Goal: Information Seeking & Learning: Learn about a topic

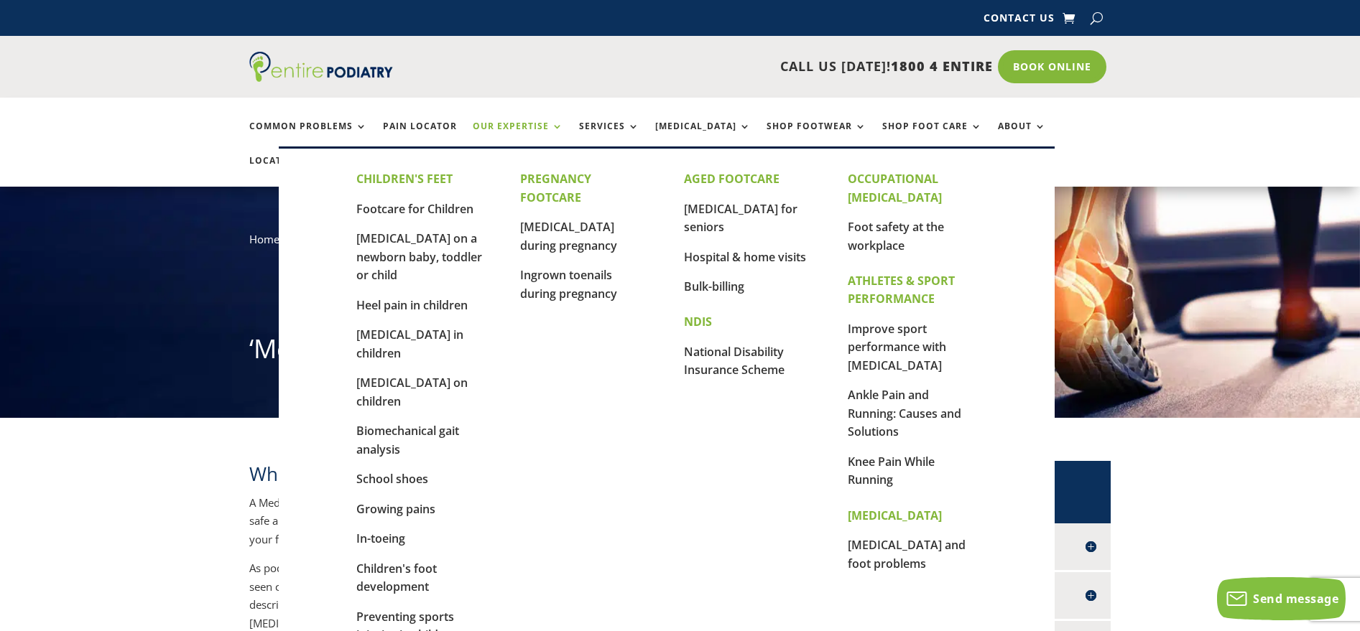
click at [544, 126] on link "Our Expertise" at bounding box center [518, 136] width 90 height 31
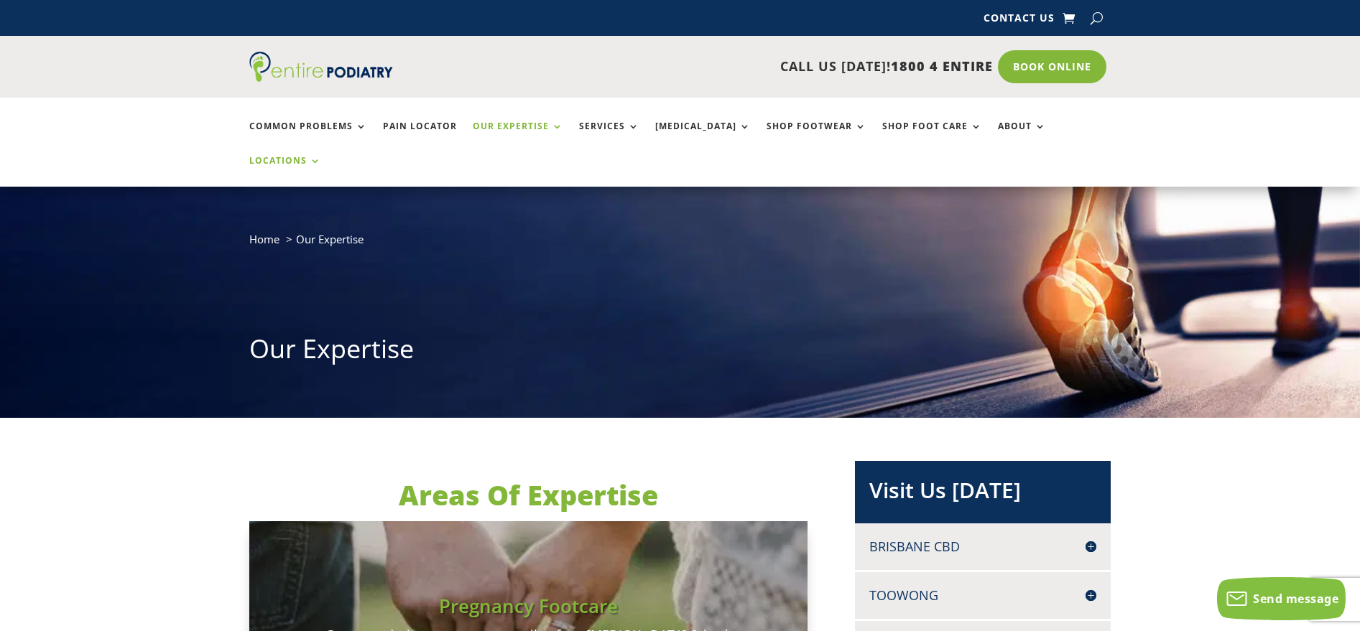
click at [321, 156] on link "Locations" at bounding box center [285, 171] width 72 height 31
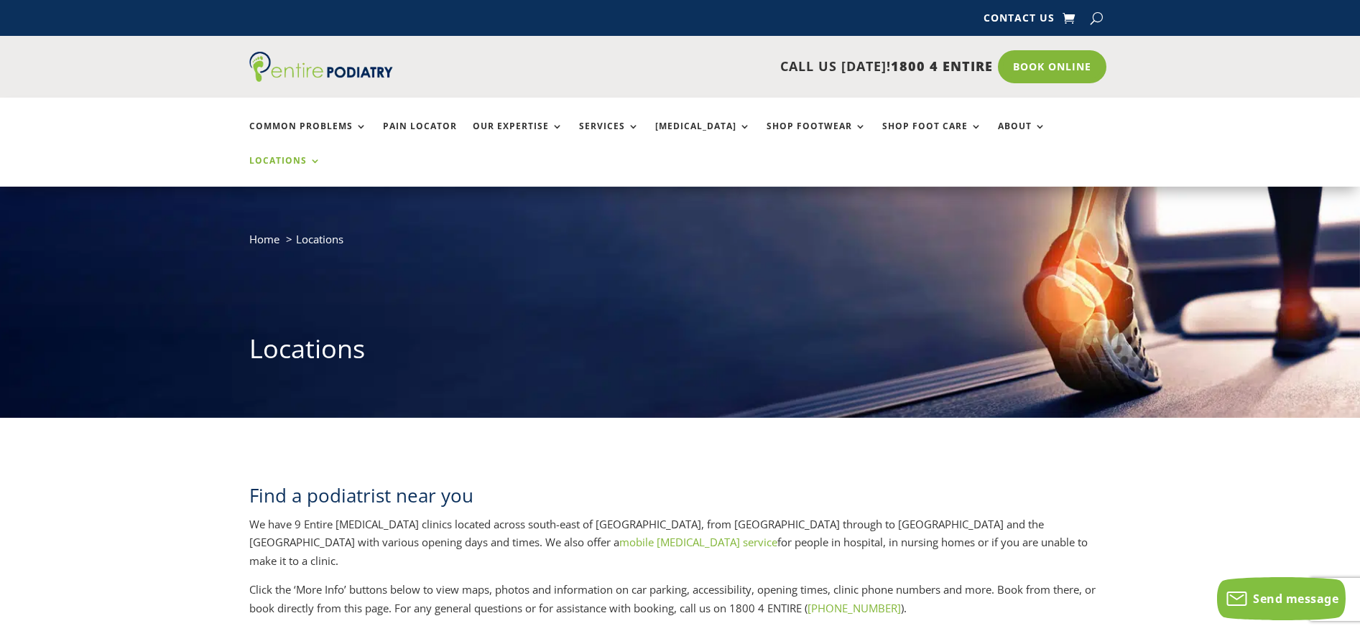
click at [619, 535] on link "mobile podiatry service" at bounding box center [698, 542] width 158 height 14
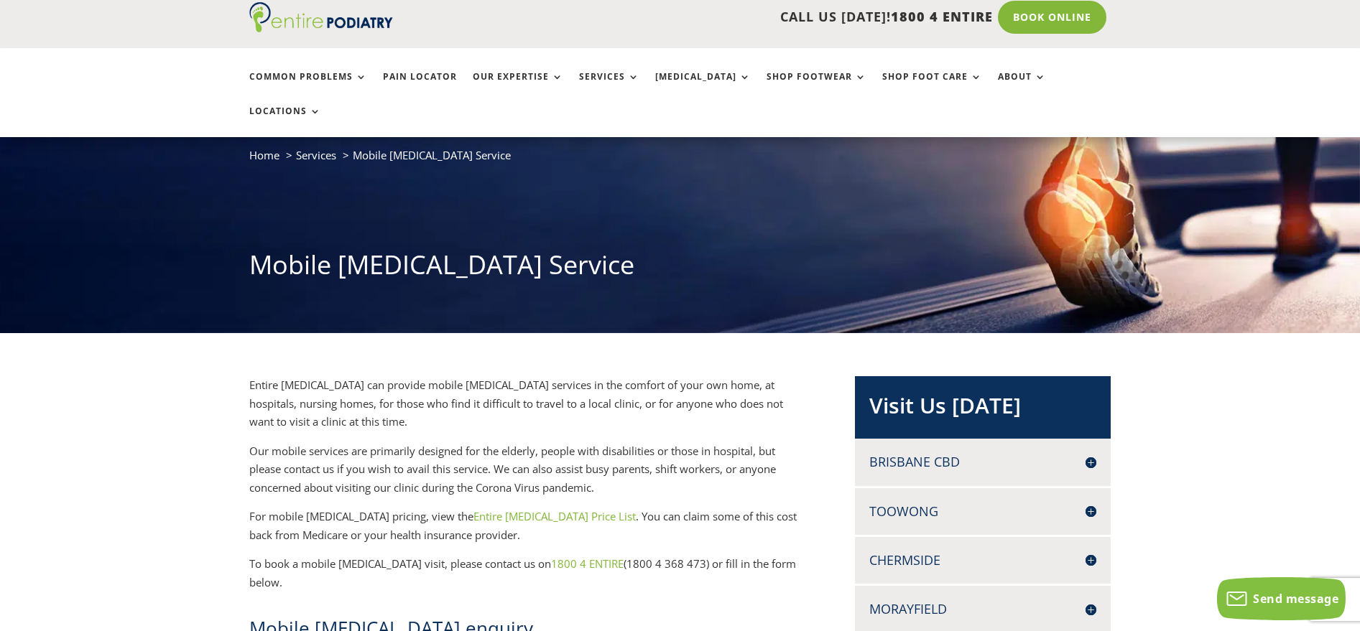
scroll to position [30, 0]
